Goal: Transaction & Acquisition: Purchase product/service

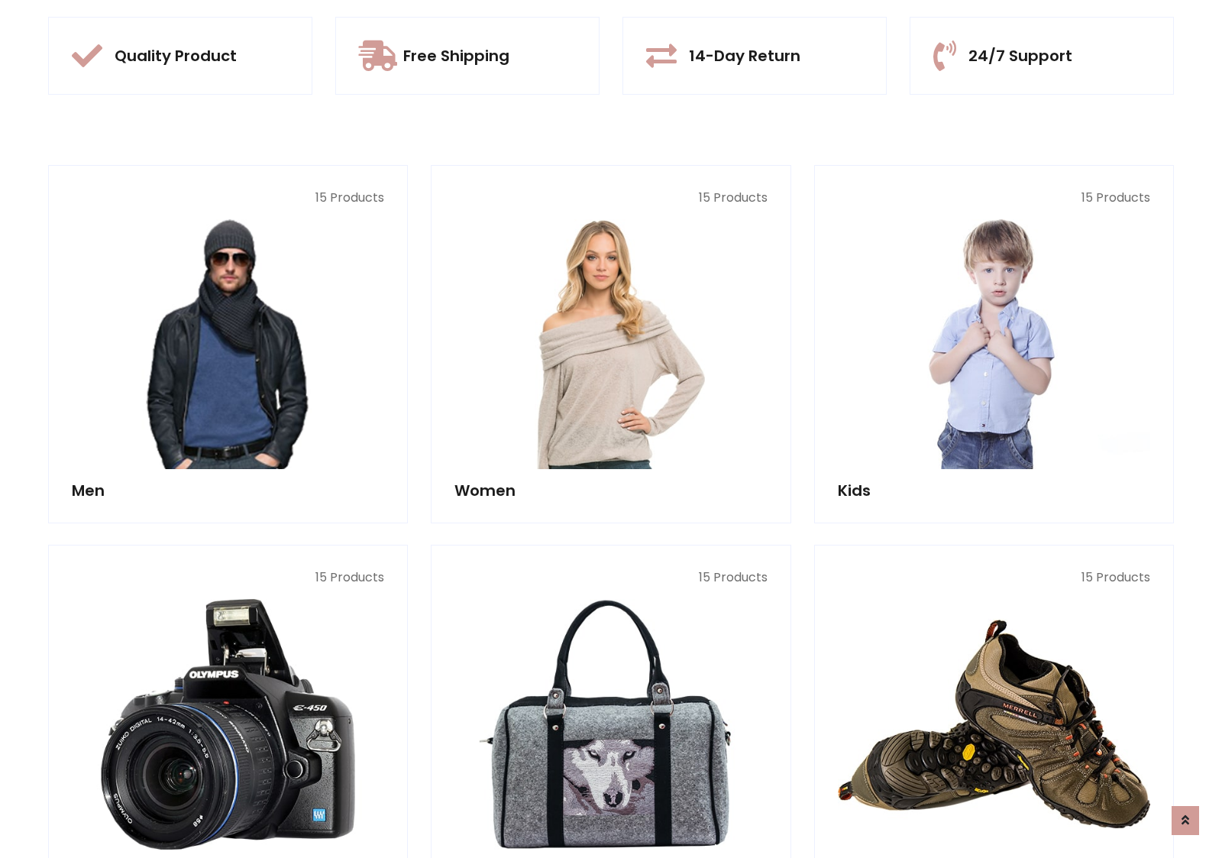
scroll to position [1437, 0]
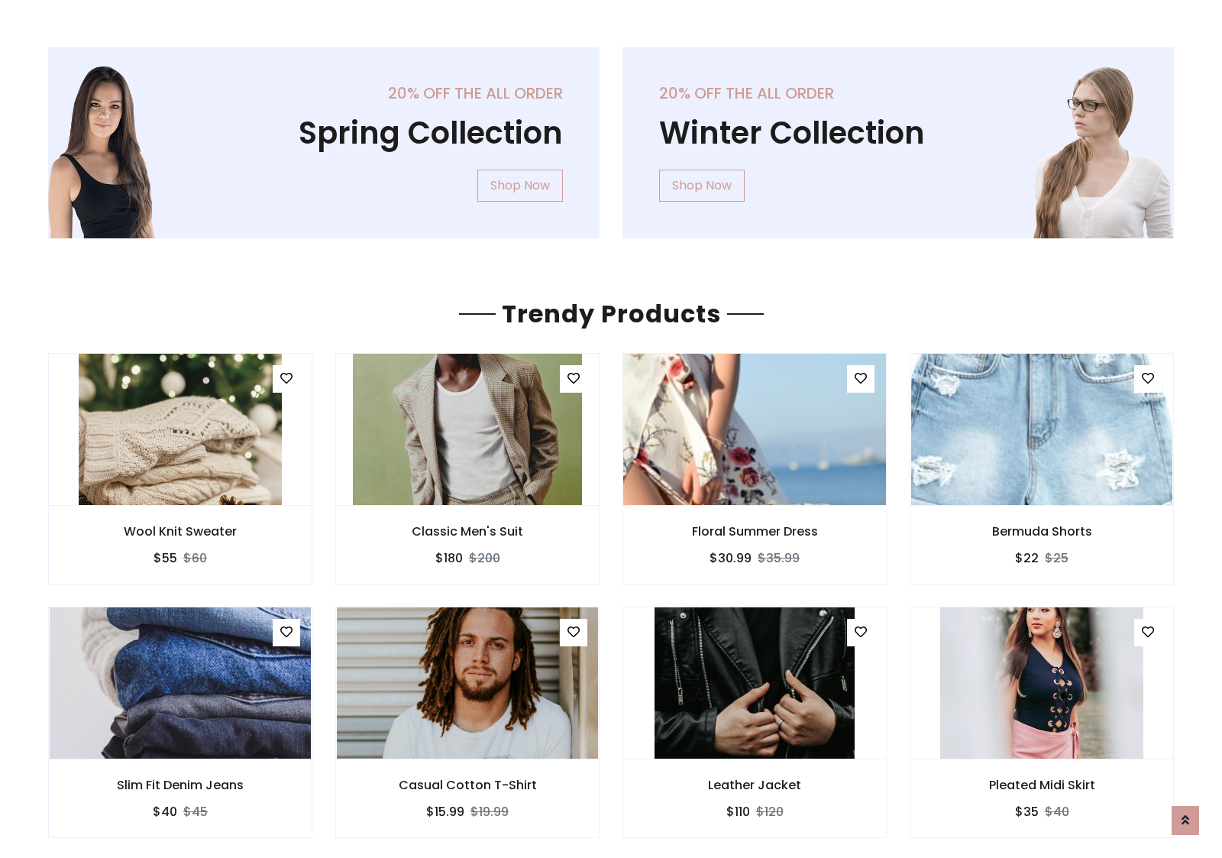
click at [755, 428] on img at bounding box center [754, 429] width 313 height 367
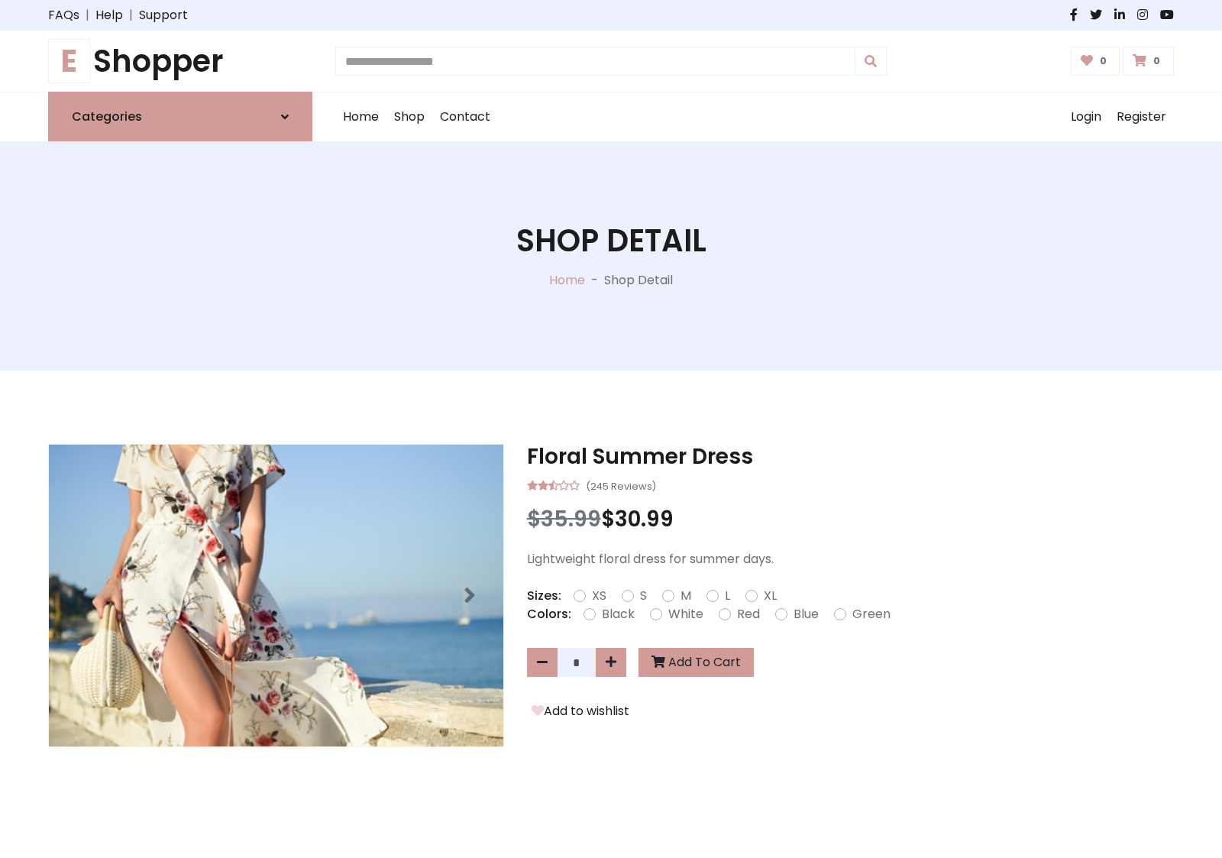
click at [180, 61] on h1 "E Shopper" at bounding box center [180, 61] width 264 height 37
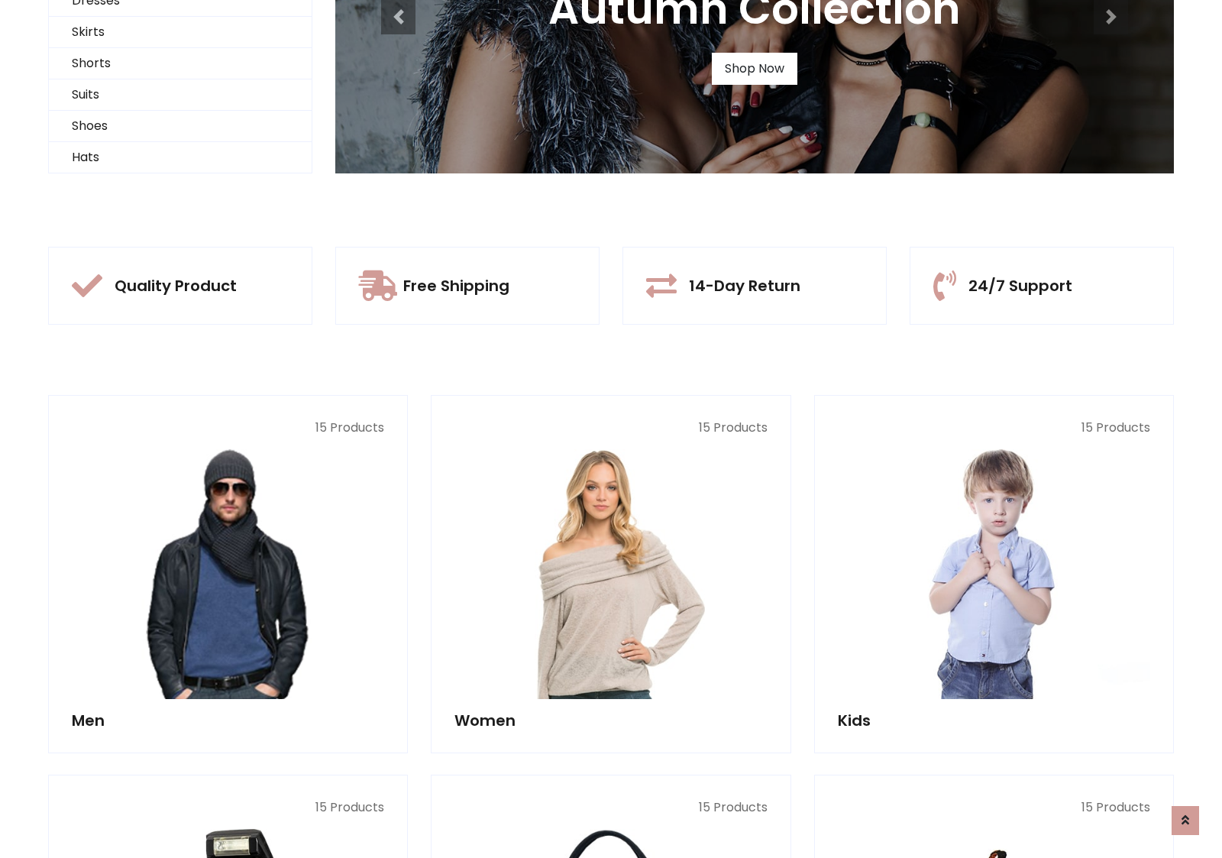
scroll to position [147, 0]
